Goal: Task Accomplishment & Management: Check status

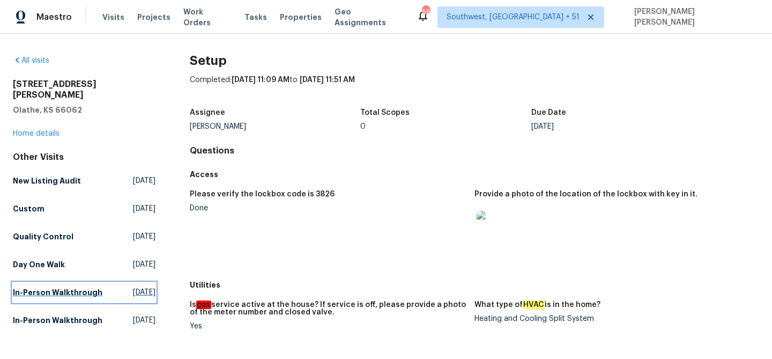
click at [70, 287] on h5 "In-Person Walkthrough" at bounding box center [58, 292] width 90 height 11
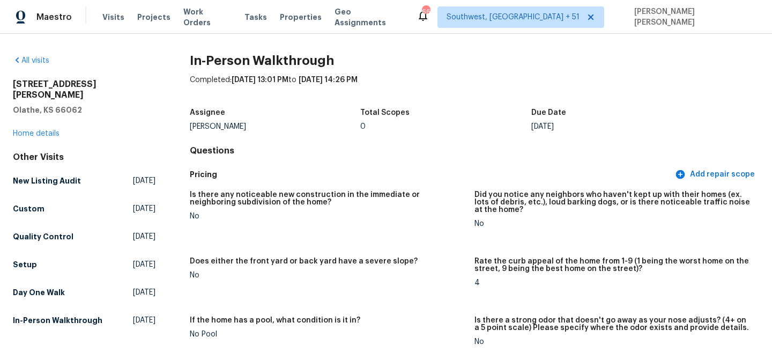
click at [24, 263] on div "Other Visits New Listing Audit [DATE] Custom [DATE] Quality Control [DATE] Setu…" at bounding box center [84, 241] width 143 height 178
click at [32, 259] on h5 "Setup" at bounding box center [25, 264] width 24 height 11
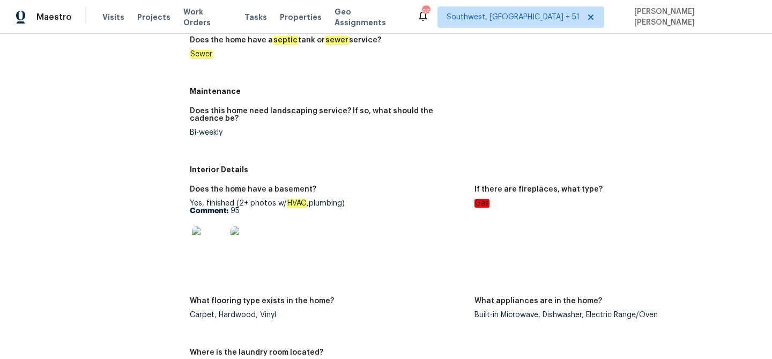
scroll to position [332, 0]
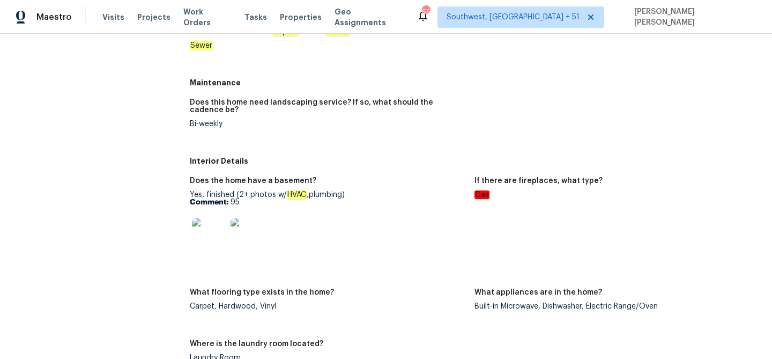
click at [218, 196] on div "Yes, finished (2+ photos w/ HVAC ,plumbing) Comment: 95" at bounding box center [328, 225] width 276 height 68
click at [202, 232] on img at bounding box center [209, 235] width 34 height 34
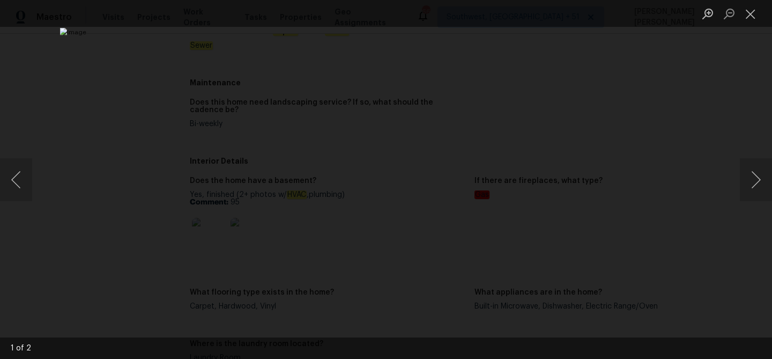
click at [666, 183] on div "Lightbox" at bounding box center [386, 179] width 772 height 359
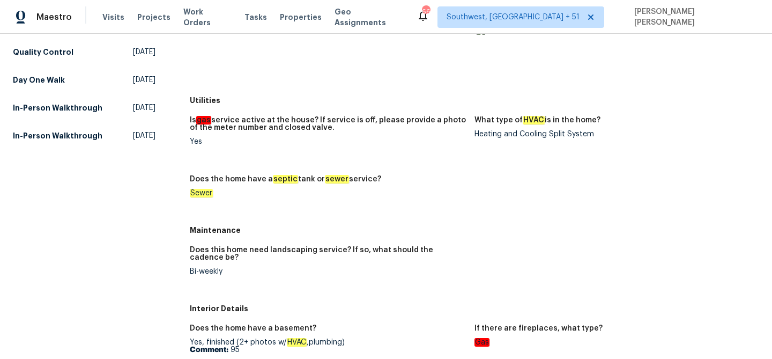
scroll to position [0, 0]
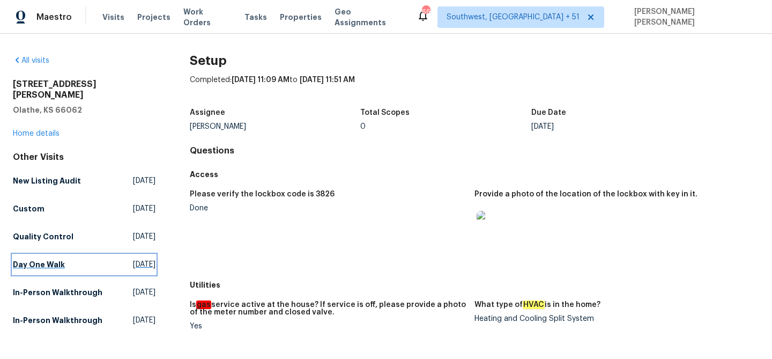
click at [35, 259] on h5 "Day One Walk" at bounding box center [39, 264] width 52 height 11
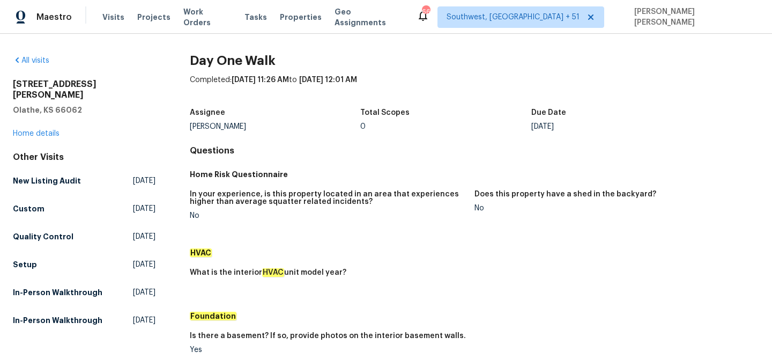
scroll to position [328, 0]
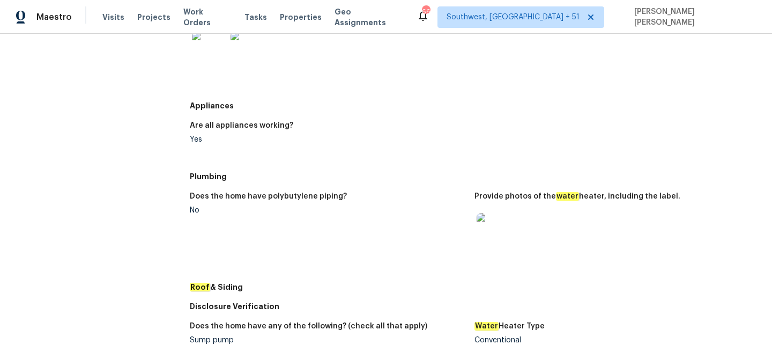
click at [496, 220] on img at bounding box center [494, 230] width 34 height 34
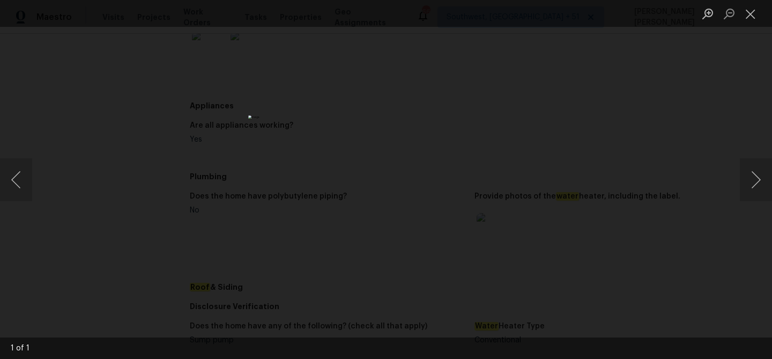
click at [584, 174] on div "Lightbox" at bounding box center [386, 179] width 772 height 359
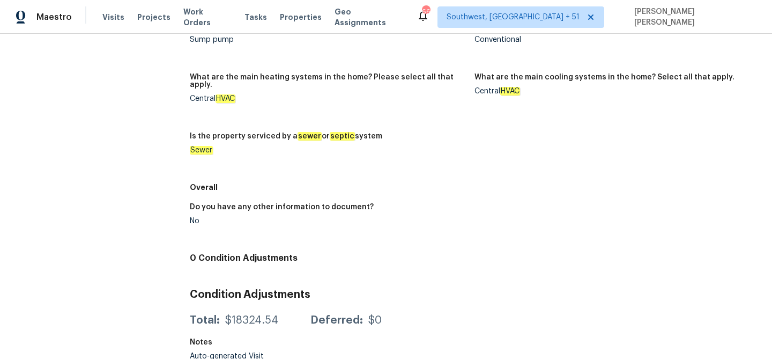
scroll to position [0, 0]
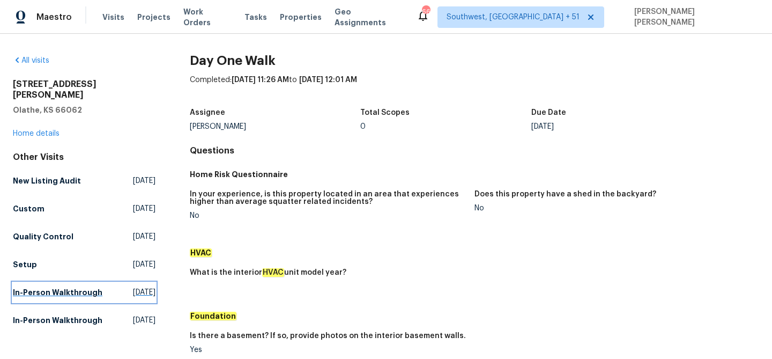
click at [48, 287] on h5 "In-Person Walkthrough" at bounding box center [58, 292] width 90 height 11
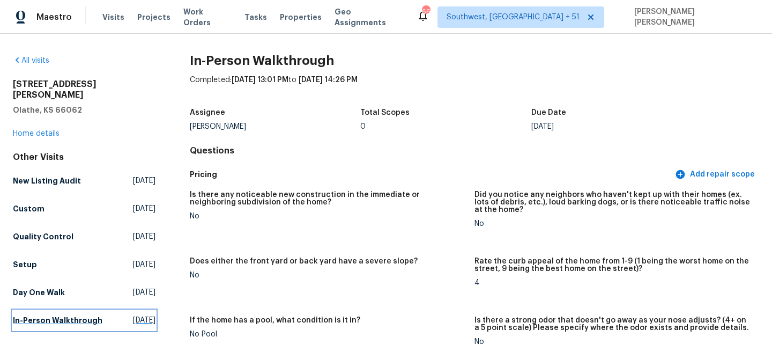
click at [54, 317] on h5 "In-Person Walkthrough" at bounding box center [58, 320] width 90 height 11
click at [66, 236] on div "Other Visits New Listing Audit [DATE] Custom [DATE] Quality Control [DATE] Setu…" at bounding box center [84, 241] width 143 height 178
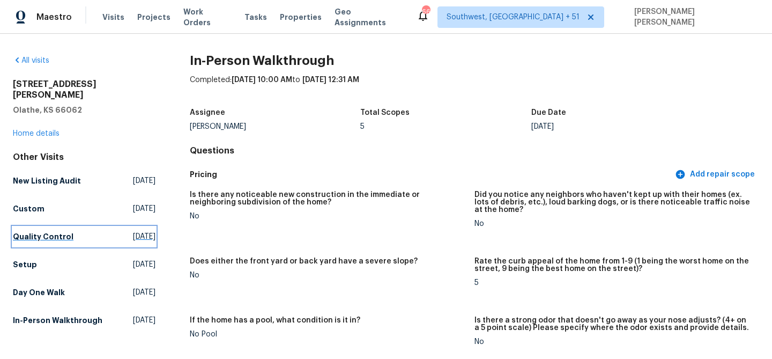
click at [77, 230] on link "Quality Control [DATE]" at bounding box center [84, 236] width 143 height 19
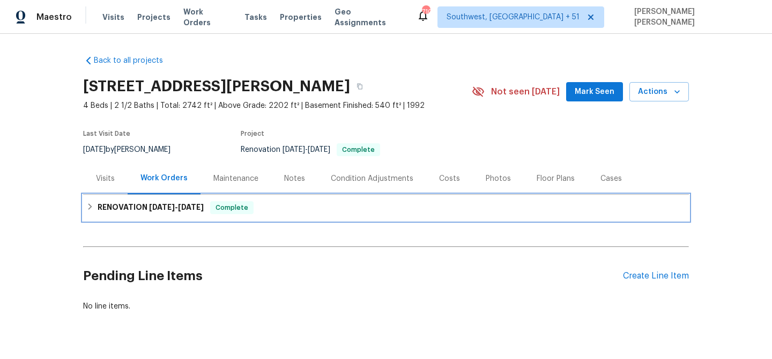
click at [247, 197] on div "RENOVATION 8/28/25 - 9/12/25 Complete" at bounding box center [386, 208] width 606 height 26
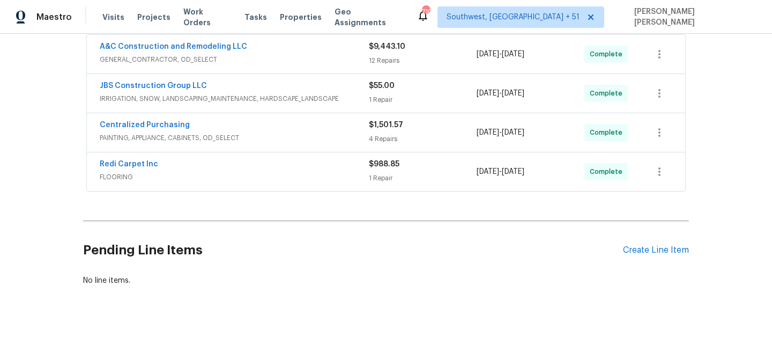
click at [280, 175] on span "FLOORING" at bounding box center [234, 177] width 269 height 11
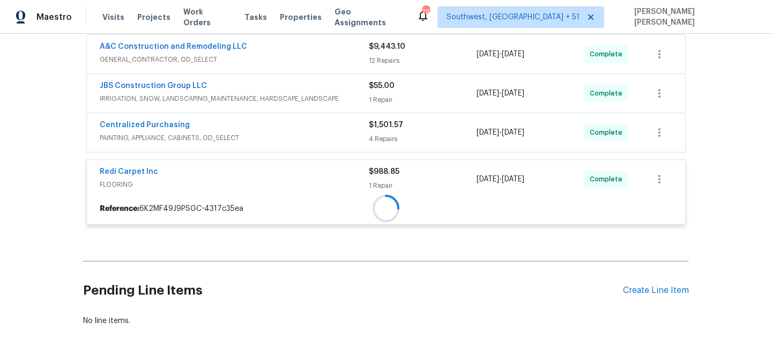
scroll to position [181, 0]
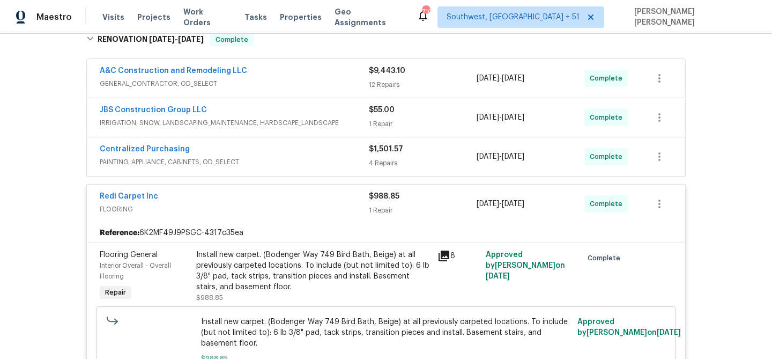
click at [322, 157] on span "PAINTING, APPLIANCE, CABINETS, OD_SELECT" at bounding box center [234, 162] width 269 height 11
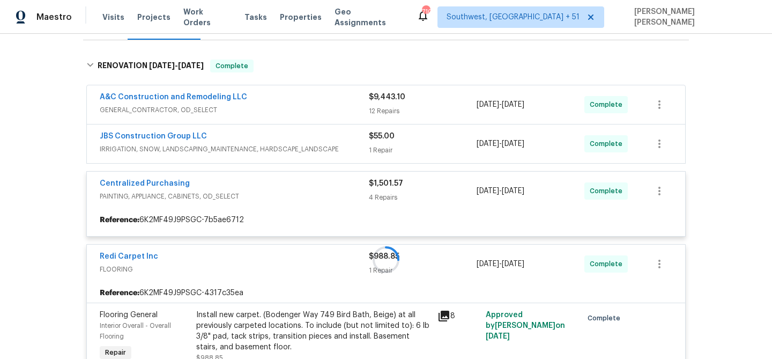
scroll to position [153, 0]
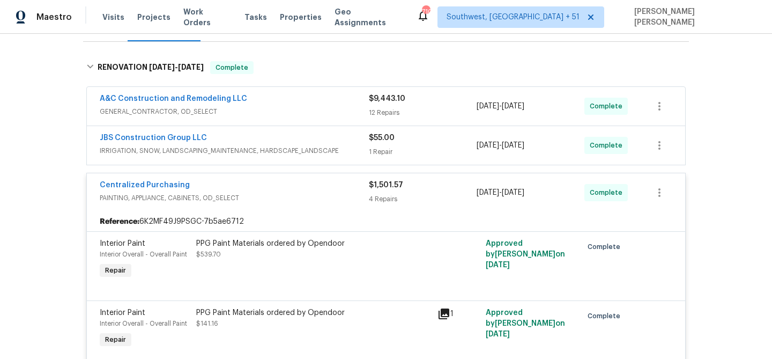
click at [340, 138] on div "JBS Construction Group LLC" at bounding box center [234, 138] width 269 height 13
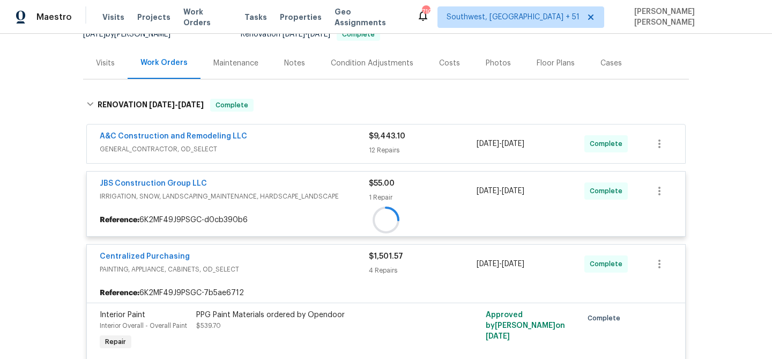
scroll to position [108, 0]
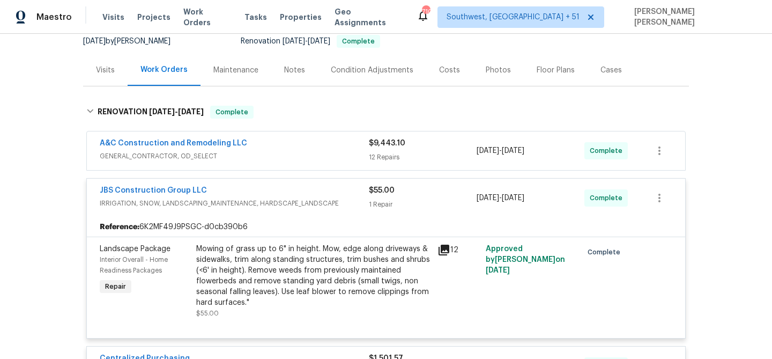
click at [352, 137] on div "A&C Construction and Remodeling LLC GENERAL_CONTRACTOR, OD_SELECT $9,443.10 12 …" at bounding box center [386, 150] width 598 height 39
click at [350, 167] on div "A&C Construction and Remodeling LLC GENERAL_CONTRACTOR, OD_SELECT $9,443.10 12 …" at bounding box center [386, 150] width 598 height 39
click at [364, 149] on div "A&C Construction and Remodeling LLC" at bounding box center [234, 144] width 269 height 13
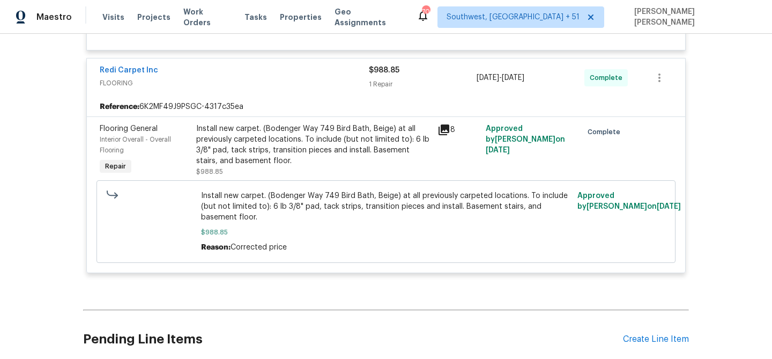
scroll to position [2359, 0]
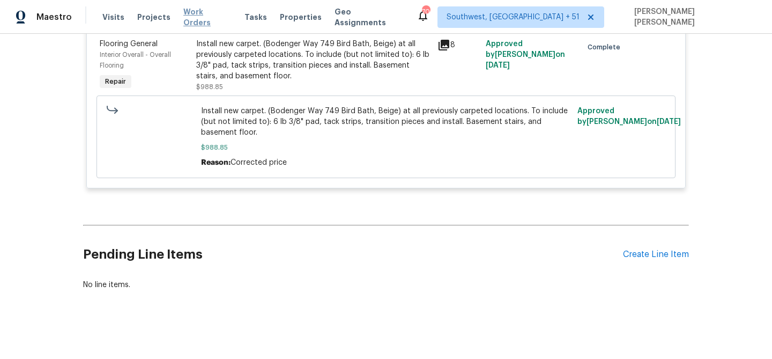
click at [210, 22] on span "Work Orders" at bounding box center [207, 16] width 48 height 21
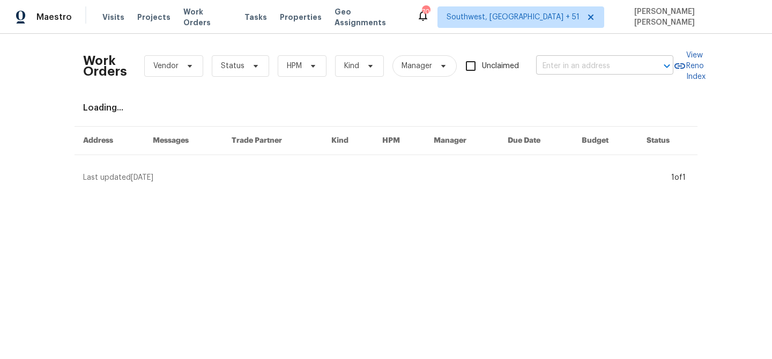
click at [622, 64] on input "text" at bounding box center [589, 66] width 107 height 17
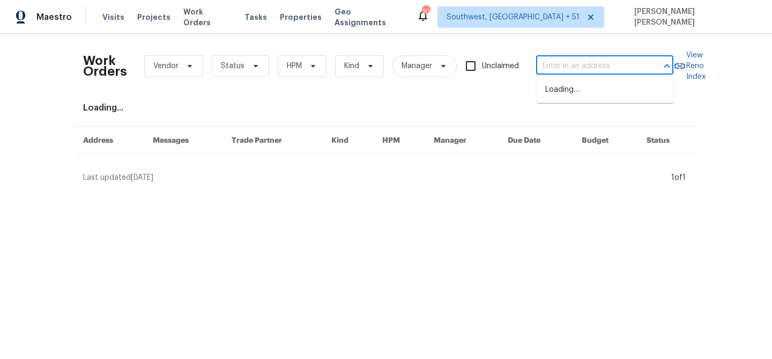
paste input "33531 Dickens Cir, North Ridgeville, OH 44039"
type input "33531 Dickens Cir, North Ridgeville, OH 44039"
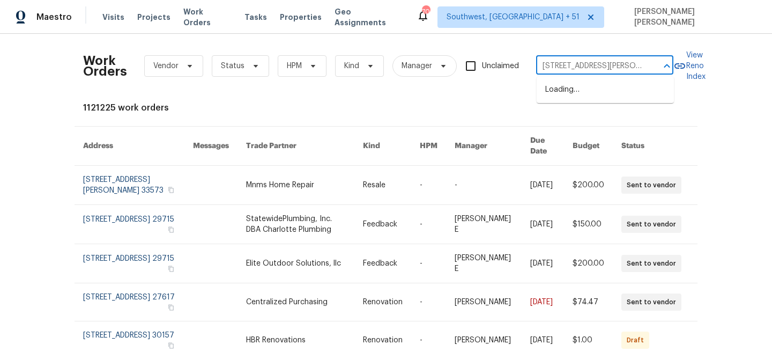
scroll to position [0, 63]
click at [602, 92] on li "33531 Dickens Cir, North Ridgeville, OH 44039" at bounding box center [605, 95] width 137 height 29
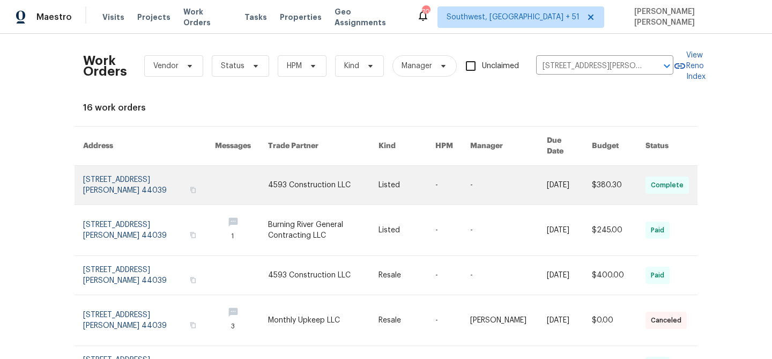
click at [526, 166] on link at bounding box center [508, 185] width 77 height 39
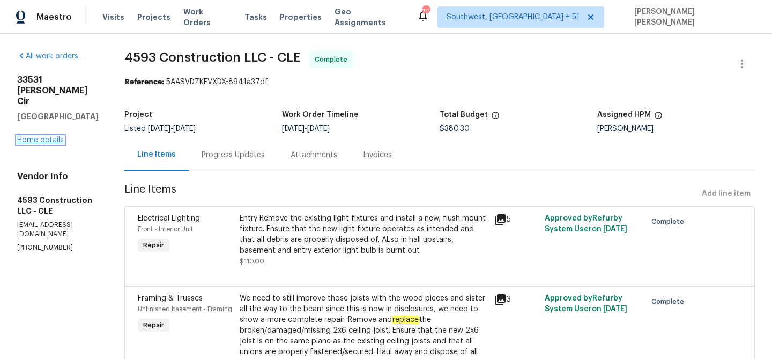
click at [41, 136] on link "Home details" at bounding box center [40, 140] width 47 height 8
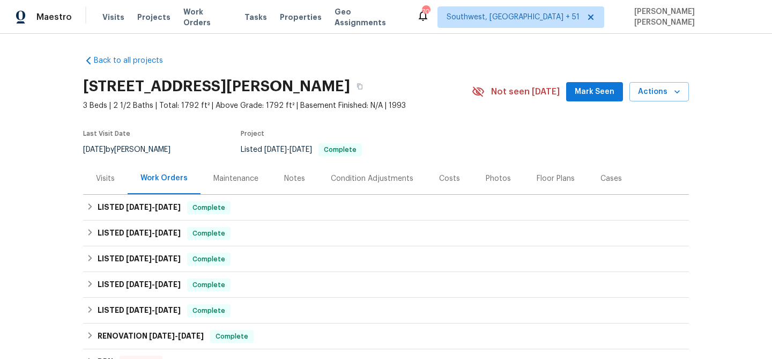
scroll to position [13, 0]
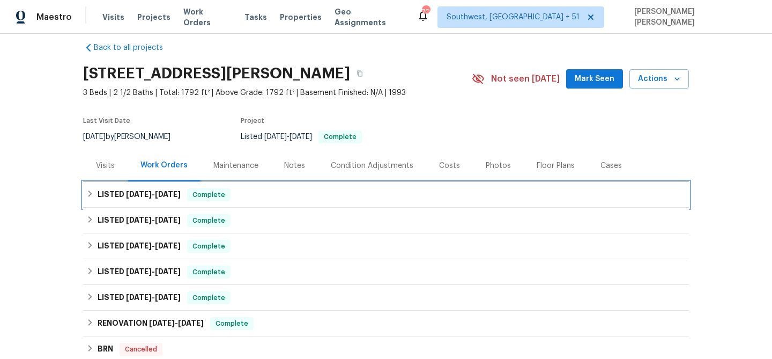
click at [229, 190] on span "Complete" at bounding box center [208, 194] width 41 height 11
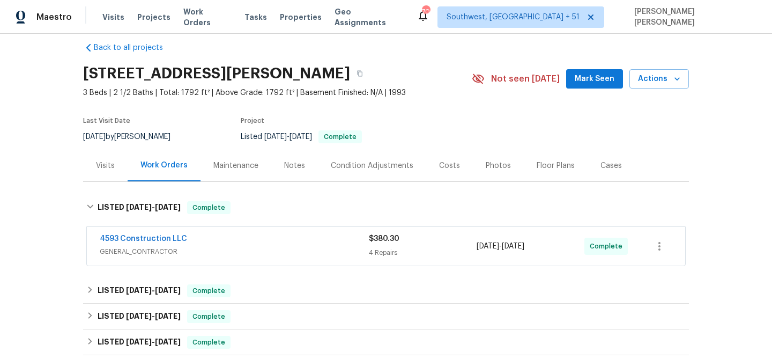
click at [279, 240] on div "4593 Construction LLC" at bounding box center [234, 239] width 269 height 13
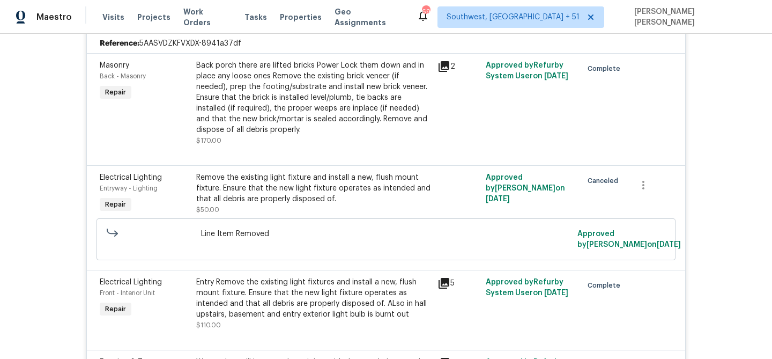
scroll to position [236, 0]
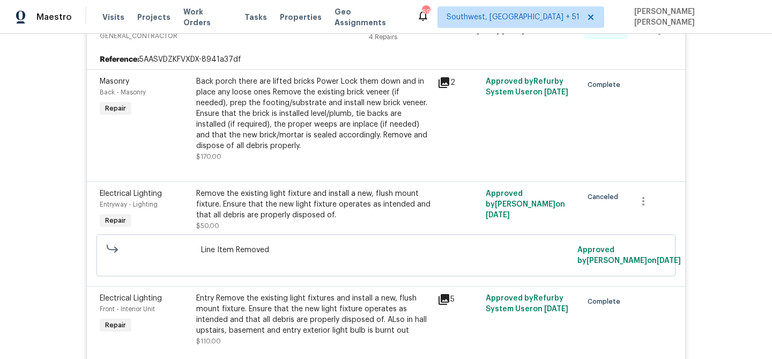
click at [275, 124] on div "Back porch there are lifted bricks Power Lock them down and in place any loose …" at bounding box center [313, 113] width 235 height 75
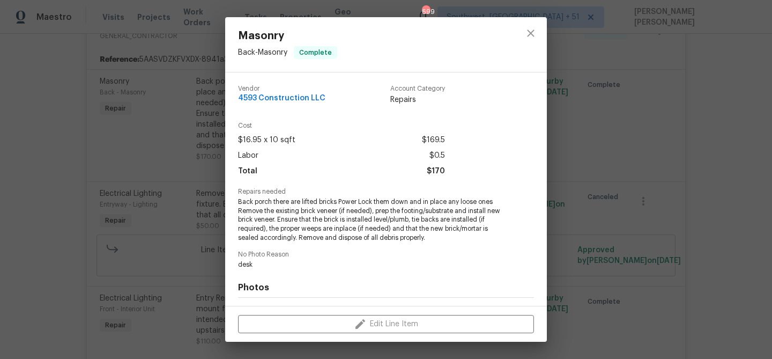
scroll to position [144, 0]
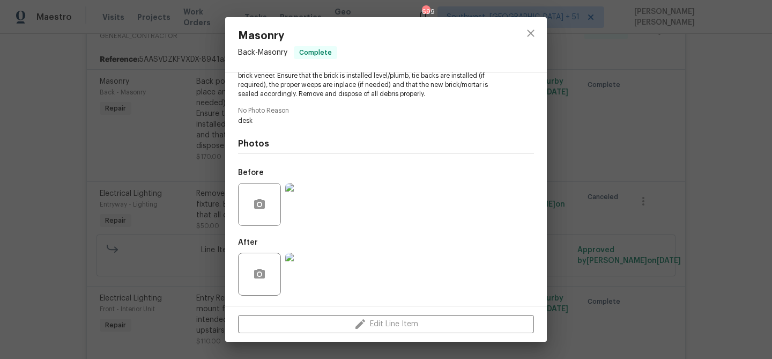
click at [294, 197] on img at bounding box center [306, 204] width 43 height 43
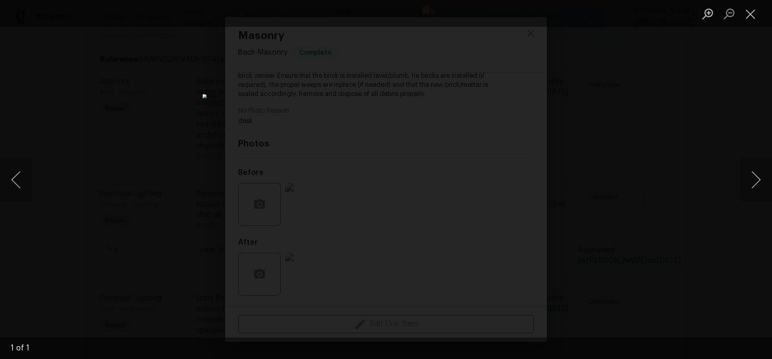
click at [597, 162] on div "Lightbox" at bounding box center [386, 179] width 772 height 359
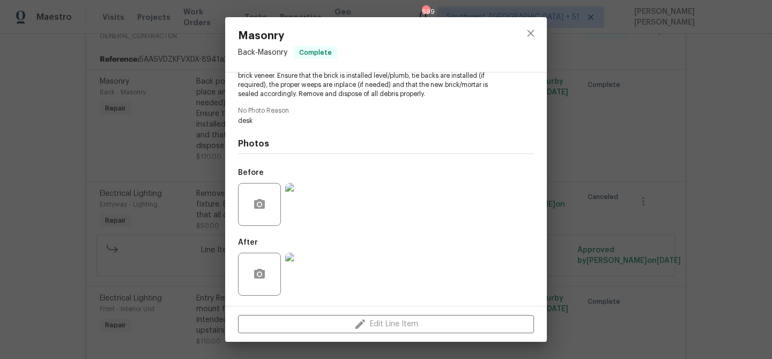
click at [310, 264] on img at bounding box center [306, 274] width 43 height 43
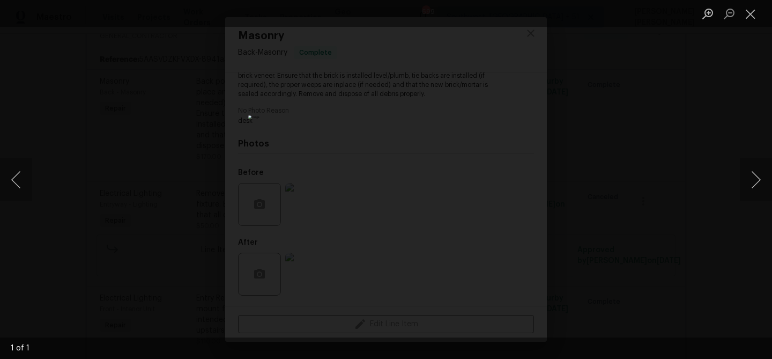
click at [612, 197] on div "Lightbox" at bounding box center [386, 179] width 772 height 359
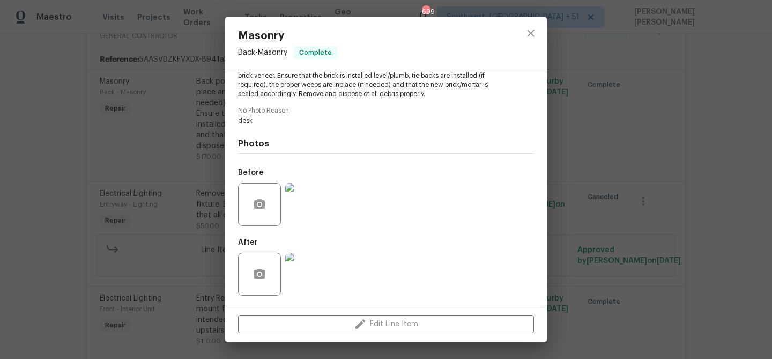
click at [612, 197] on div "Masonry Back - Masonry Complete Vendor 4593 Construction LLC Account Category R…" at bounding box center [386, 179] width 772 height 359
